Goal: Obtain resource: Obtain resource

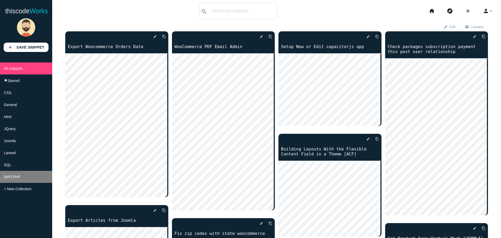
click at [32, 183] on li "[WP] PHP" at bounding box center [26, 177] width 52 height 12
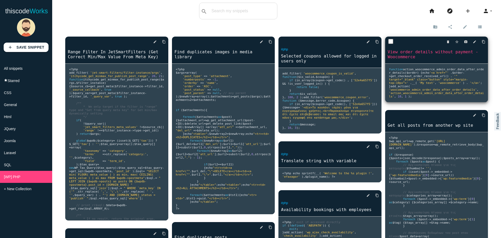
click at [430, 78] on span "get_checkout_order_received_url" at bounding box center [418, 75] width 55 height 3
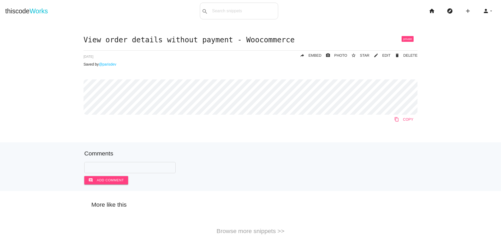
click at [403, 123] on link "content_copy COPY" at bounding box center [403, 119] width 27 height 9
